Goal: Task Accomplishment & Management: Manage account settings

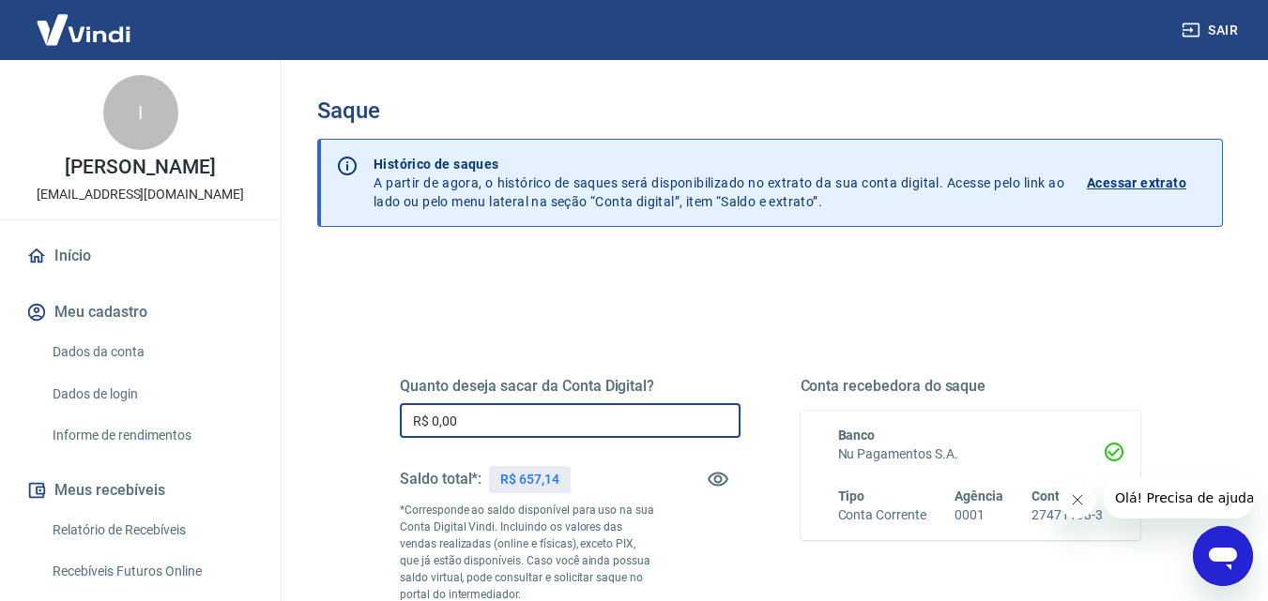
click at [543, 407] on input "R$ 0,00" at bounding box center [570, 420] width 341 height 35
type input "R$ 657,14"
click at [727, 312] on div "Quanto deseja sacar da Conta Digital? R$ 657,14 ​ Saldo total*: R$ 657,14 *Corr…" at bounding box center [769, 521] width 785 height 453
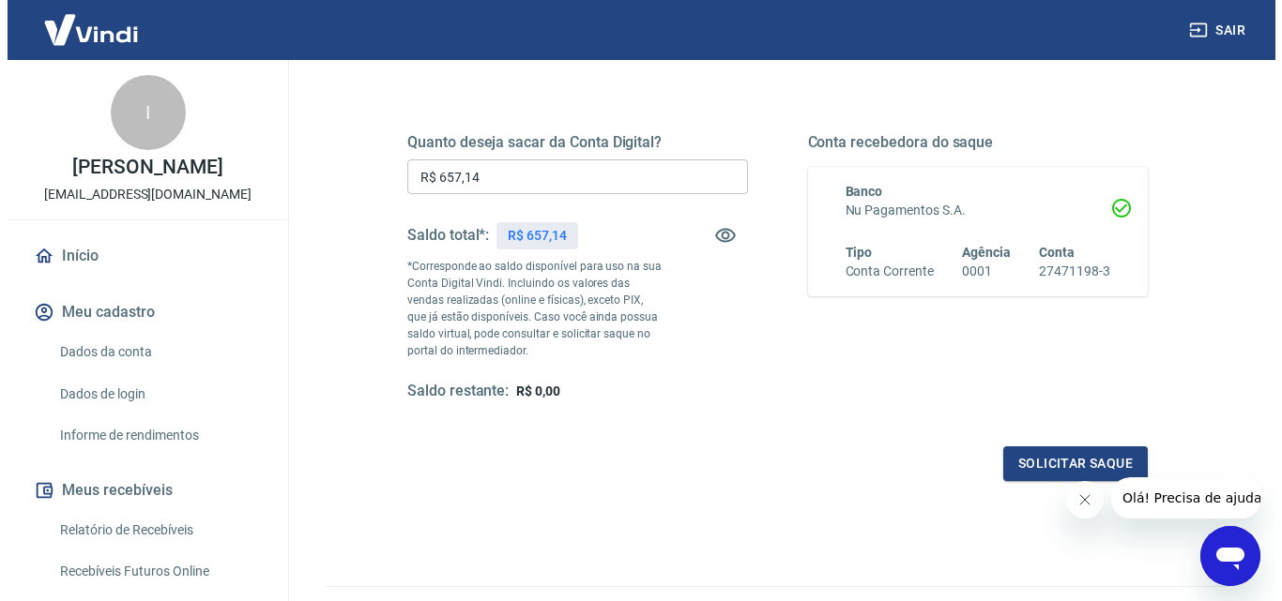
scroll to position [253, 0]
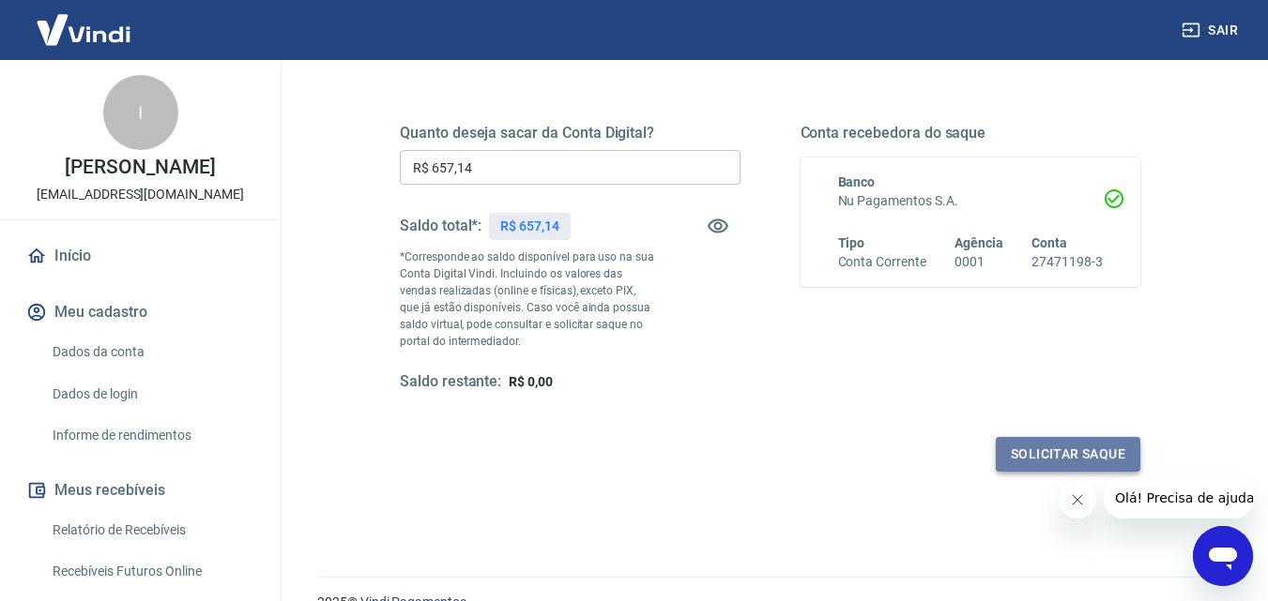
click at [1089, 458] on button "Solicitar saque" at bounding box center [1068, 454] width 144 height 35
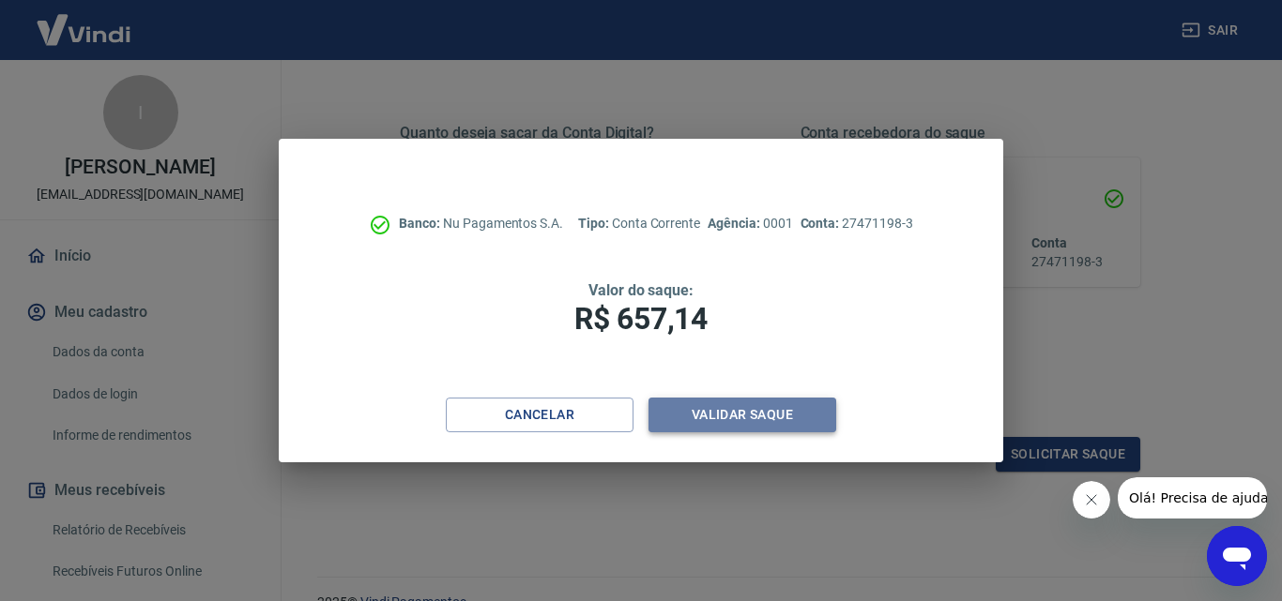
click at [760, 416] on button "Validar saque" at bounding box center [742, 415] width 188 height 35
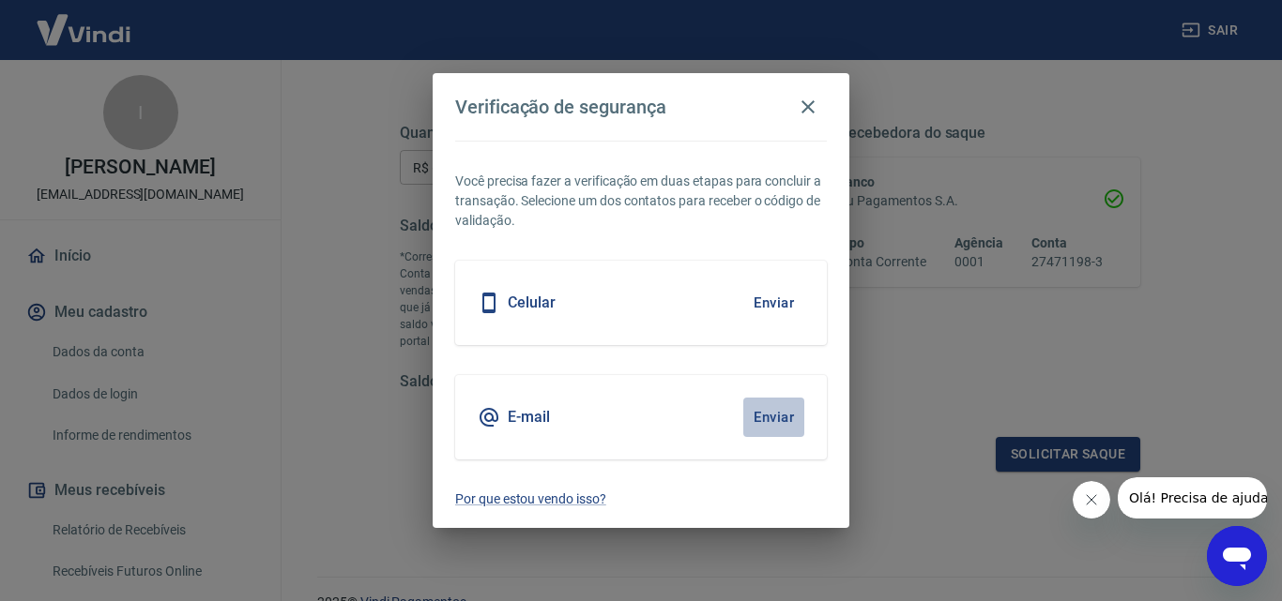
click at [781, 413] on button "Enviar" at bounding box center [773, 417] width 61 height 39
click at [767, 348] on body "Sair I ILSA DIAS D GAMA ilsadiniz23@gmail.com Início Meu cadastro Dados da cont…" at bounding box center [641, 47] width 1282 height 601
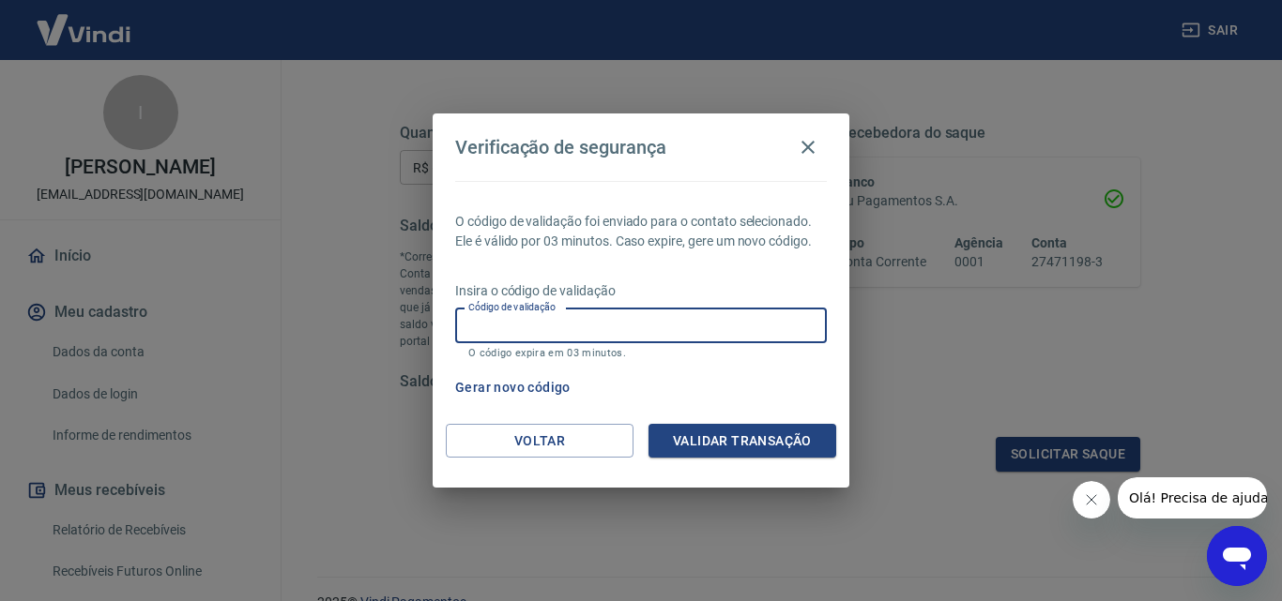
click at [678, 326] on input "Código de validação" at bounding box center [641, 326] width 372 height 35
type input "448747"
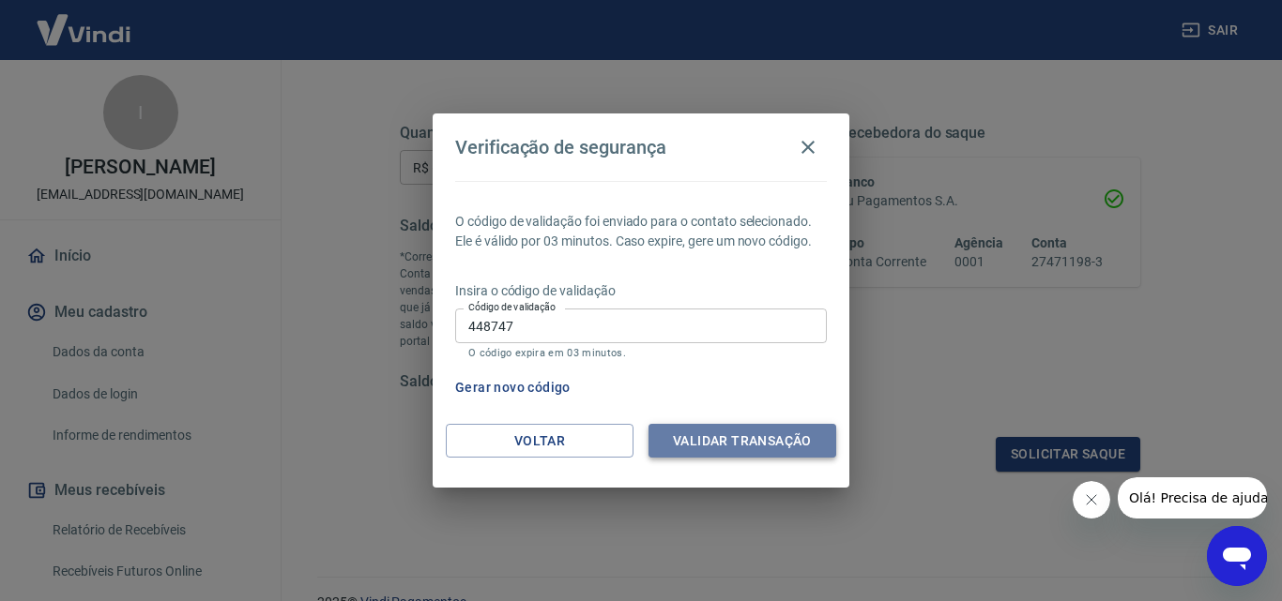
click at [743, 438] on button "Validar transação" at bounding box center [742, 441] width 188 height 35
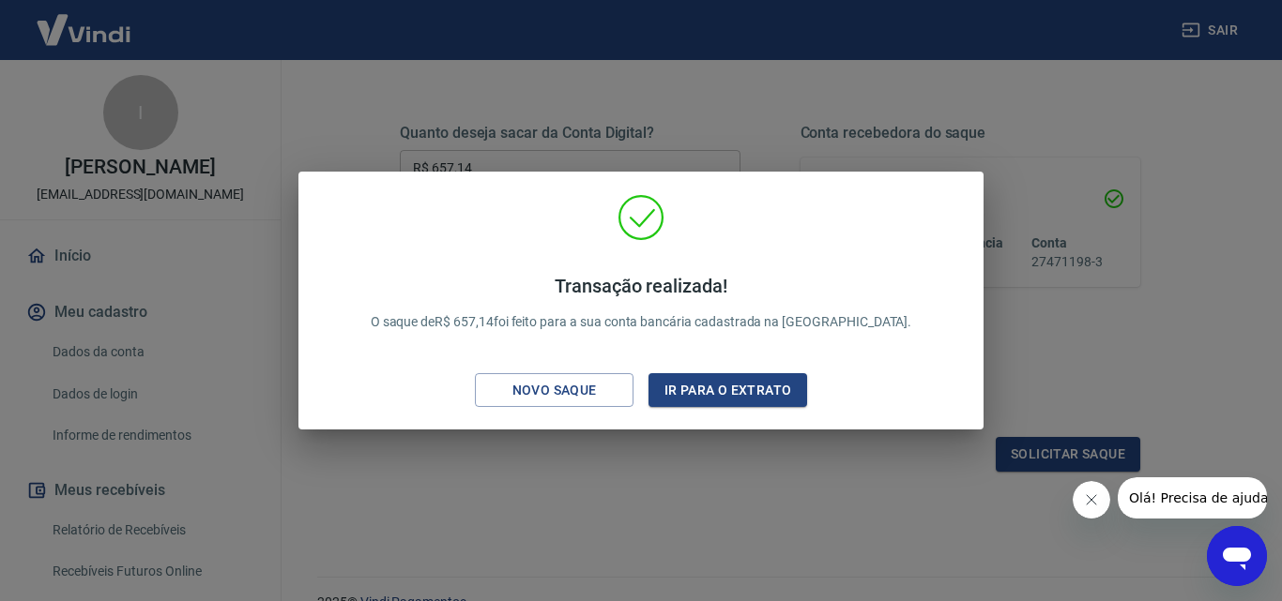
click at [691, 464] on div "Transação realizada! O saque de R$ 657,14 foi feito para a sua conta bancária c…" at bounding box center [641, 300] width 1282 height 601
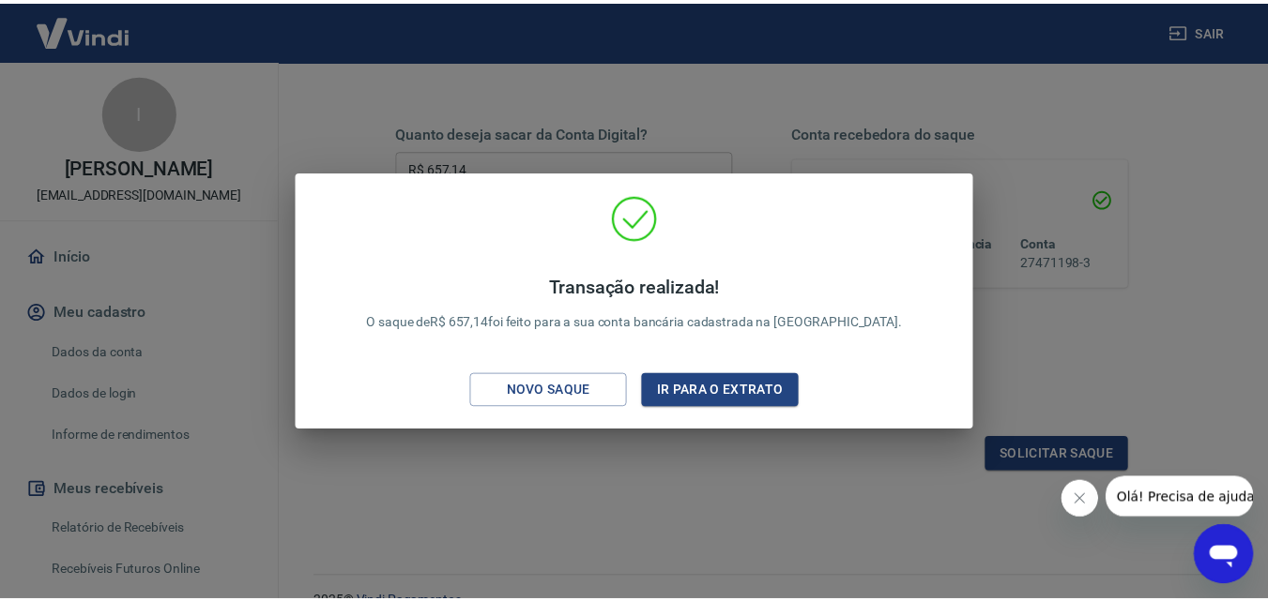
scroll to position [293, 0]
